Goal: Transaction & Acquisition: Download file/media

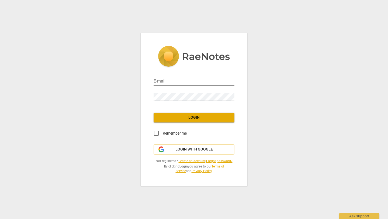
click at [180, 82] on input "email" at bounding box center [194, 82] width 81 height 8
click at [203, 82] on input "anna@annakuusela.com" at bounding box center [194, 82] width 81 height 8
type input "annalotta.kuusela@gmail.com"
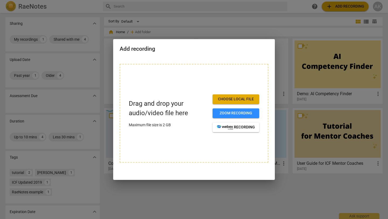
click at [286, 41] on div at bounding box center [194, 109] width 388 height 219
click at [289, 25] on div at bounding box center [194, 109] width 388 height 219
click at [194, 200] on div at bounding box center [194, 109] width 388 height 219
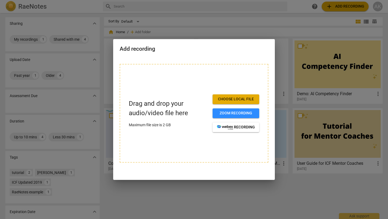
click at [194, 200] on div at bounding box center [194, 109] width 388 height 219
click at [32, 38] on div at bounding box center [194, 109] width 388 height 219
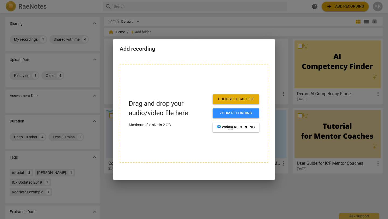
click at [32, 38] on div at bounding box center [194, 109] width 388 height 219
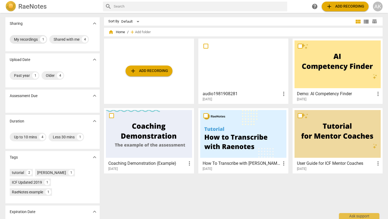
click at [34, 39] on div "My recordings" at bounding box center [26, 39] width 24 height 5
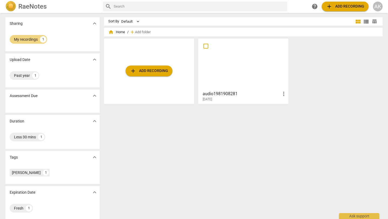
click at [244, 71] on div at bounding box center [243, 64] width 86 height 48
click at [244, 0] on html "[PERSON_NAME] search help add Add recording AK Sharing expand_more My recording…" at bounding box center [194, 0] width 388 height 0
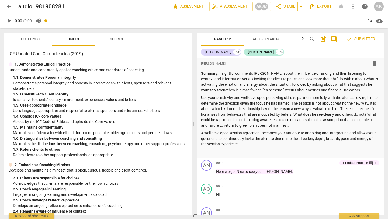
click at [221, 39] on span "Transcript" at bounding box center [222, 39] width 21 height 4
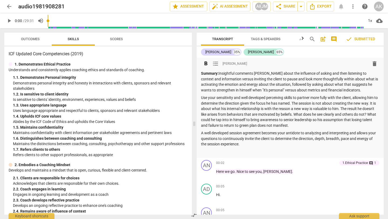
click at [227, 86] on p "Summary: Insightful comments [PERSON_NAME] about the influence of asking and th…" at bounding box center [290, 82] width 178 height 22
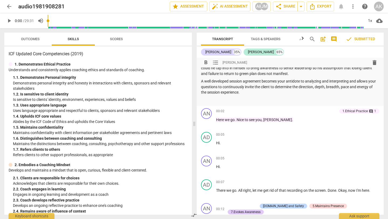
scroll to position [59, 0]
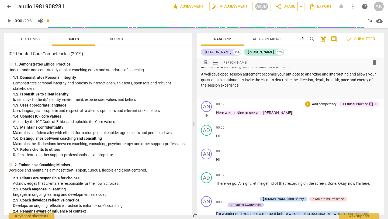
click at [361, 103] on div "1.Ethical Practice" at bounding box center [355, 104] width 25 height 5
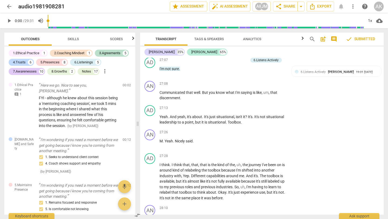
scroll to position [3337, 0]
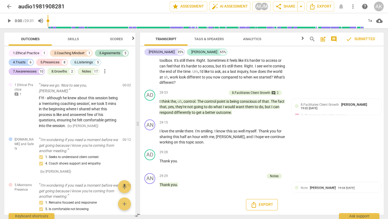
click at [263, 205] on span "Export" at bounding box center [262, 204] width 23 height 6
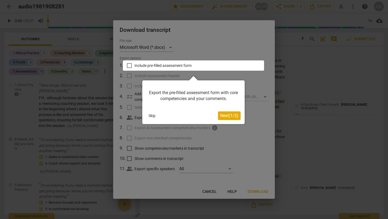
click at [232, 116] on span "Next ( 1 / 2 )" at bounding box center [229, 115] width 18 height 5
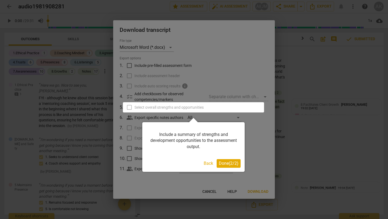
click at [232, 164] on span "Done ( 2 / 2 )" at bounding box center [229, 163] width 20 height 5
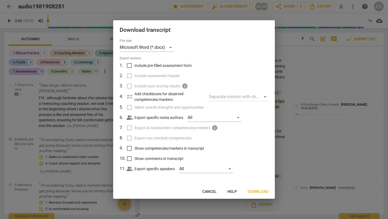
click at [130, 157] on input "Show comments in transcript" at bounding box center [129, 158] width 10 height 10
checkbox input "true"
click at [231, 169] on div "All" at bounding box center [206, 168] width 54 height 9
click at [250, 169] on div at bounding box center [194, 109] width 388 height 219
click at [256, 190] on span "Download" at bounding box center [258, 191] width 21 height 5
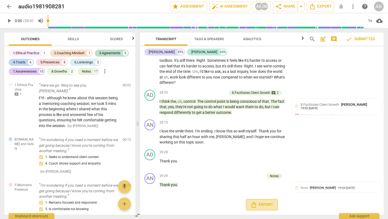
click at [261, 205] on span "Export" at bounding box center [262, 204] width 23 height 6
